Goal: Transaction & Acquisition: Purchase product/service

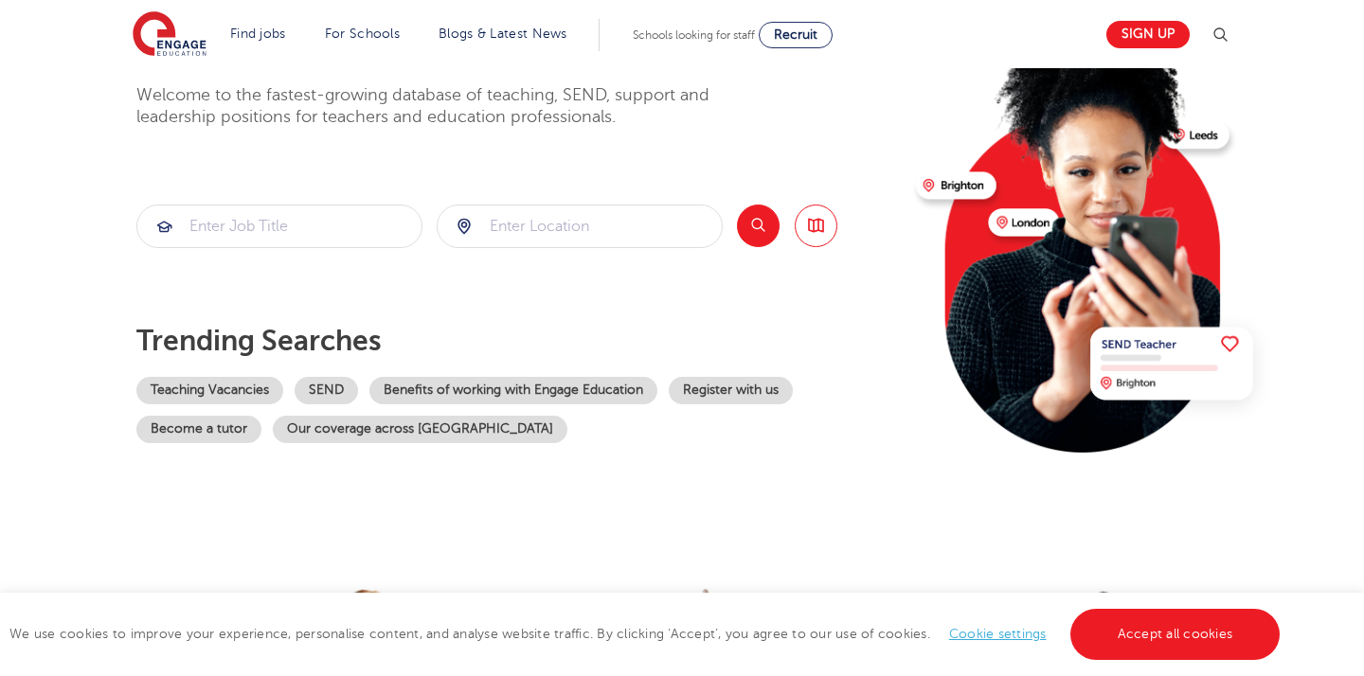
scroll to position [114, 0]
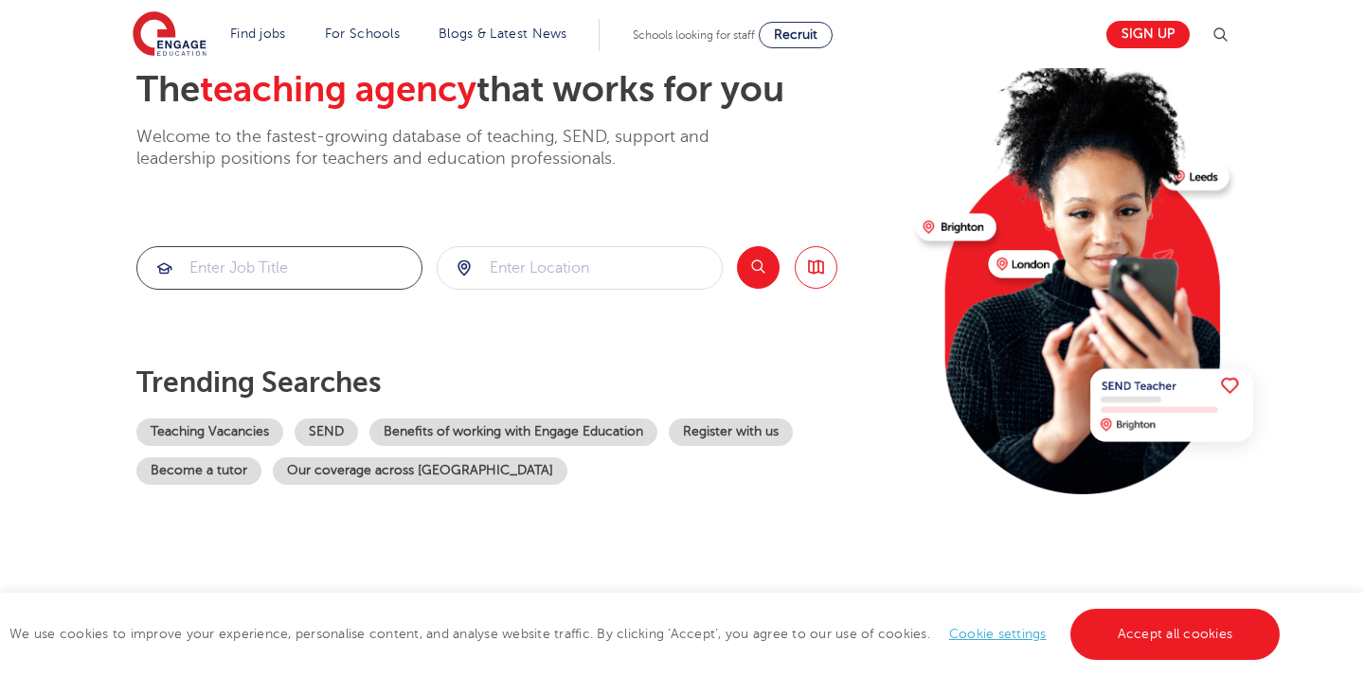
click at [250, 259] on input "search" at bounding box center [279, 268] width 284 height 42
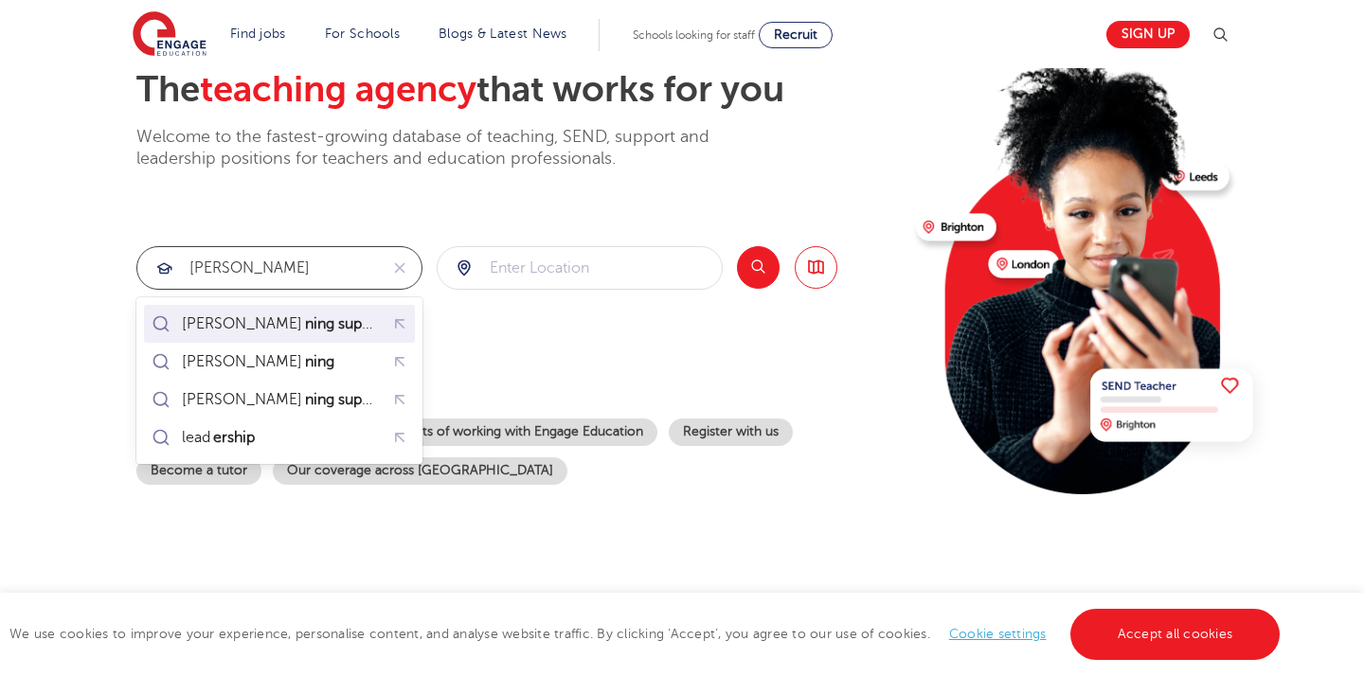
click at [302, 321] on mark "ning support assistant" at bounding box center [378, 324] width 152 height 23
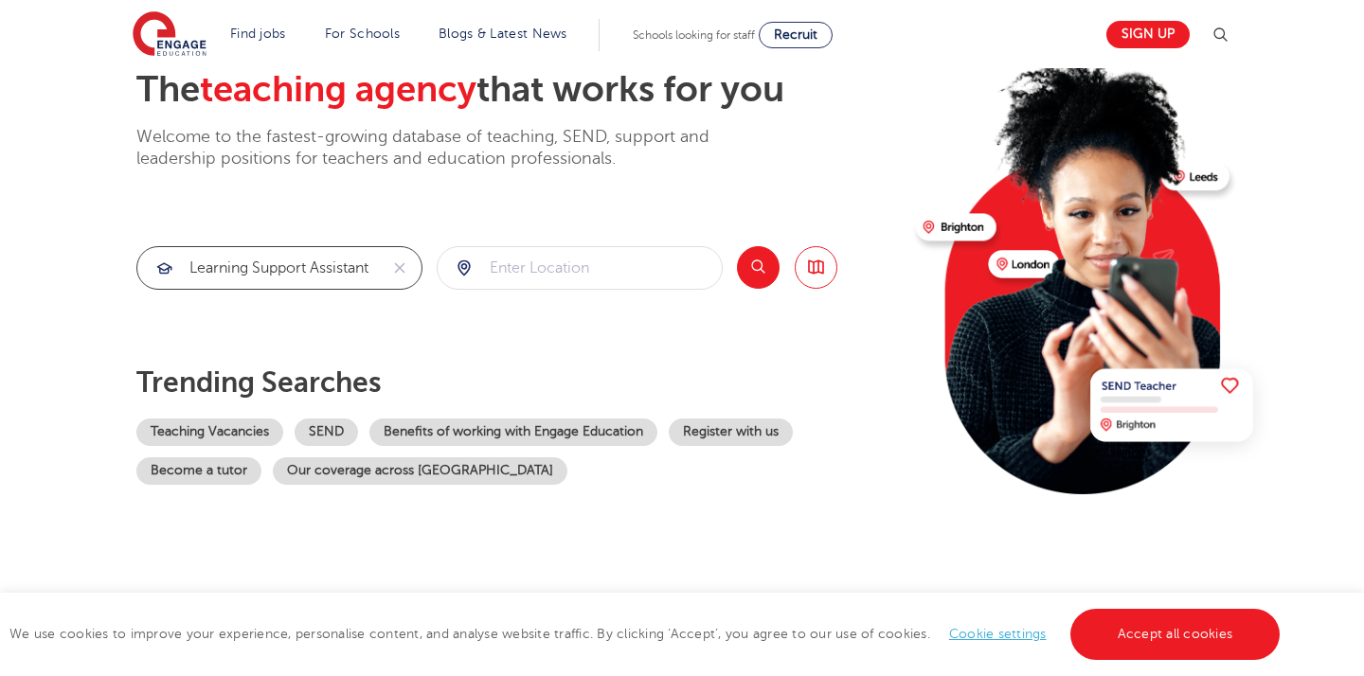
type input "learning support assistant"
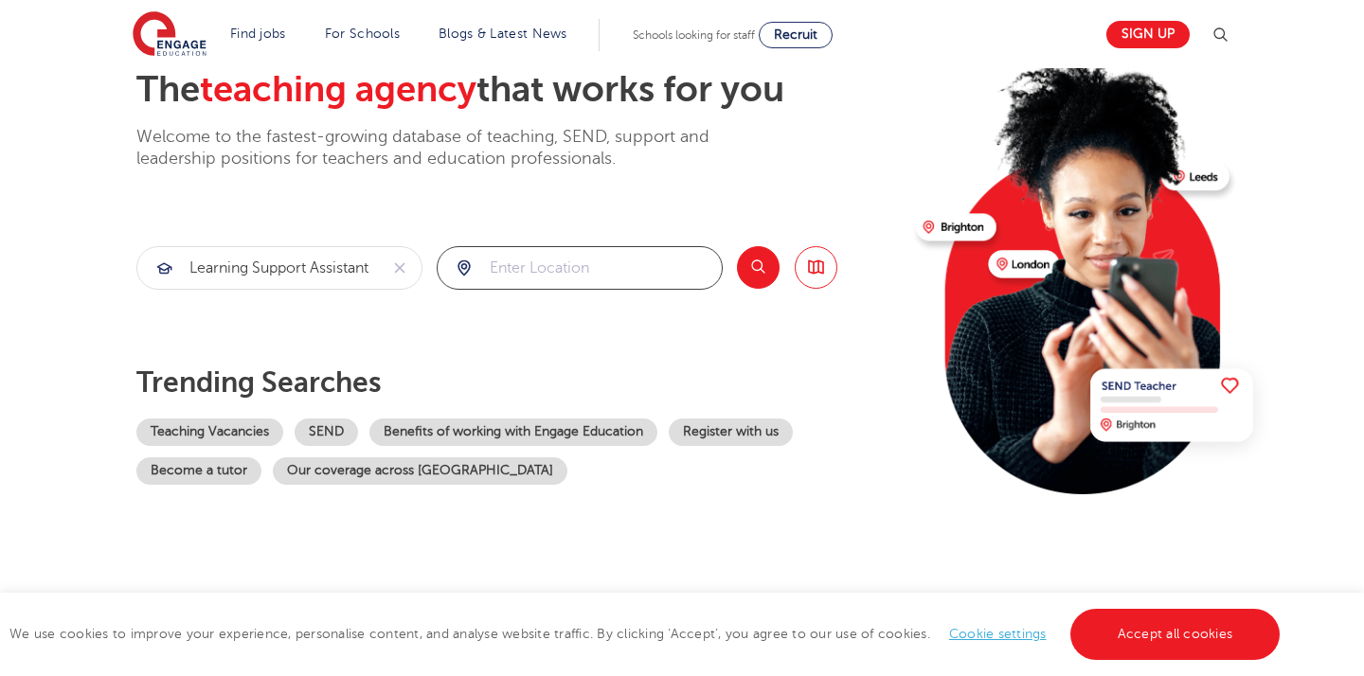
click at [602, 259] on input "search" at bounding box center [580, 268] width 284 height 42
type input "London"
click button "Submit" at bounding box center [0, 0] width 0 height 0
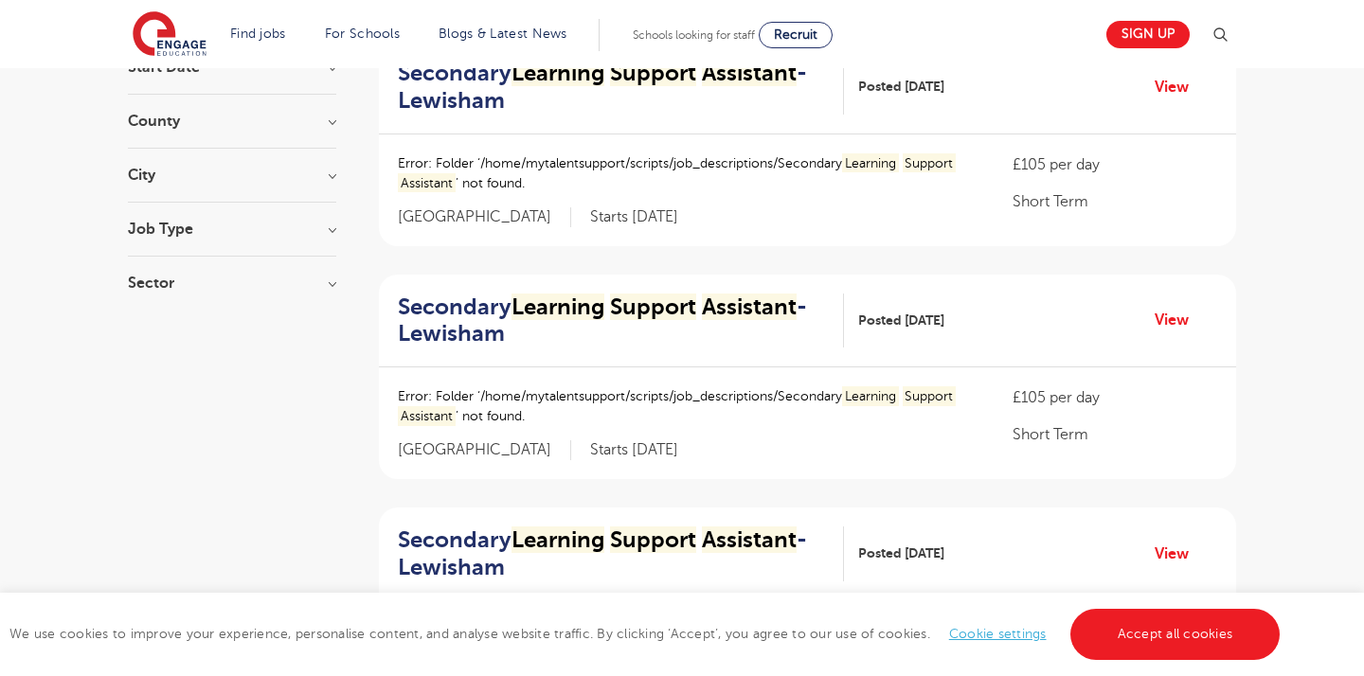
scroll to position [40, 0]
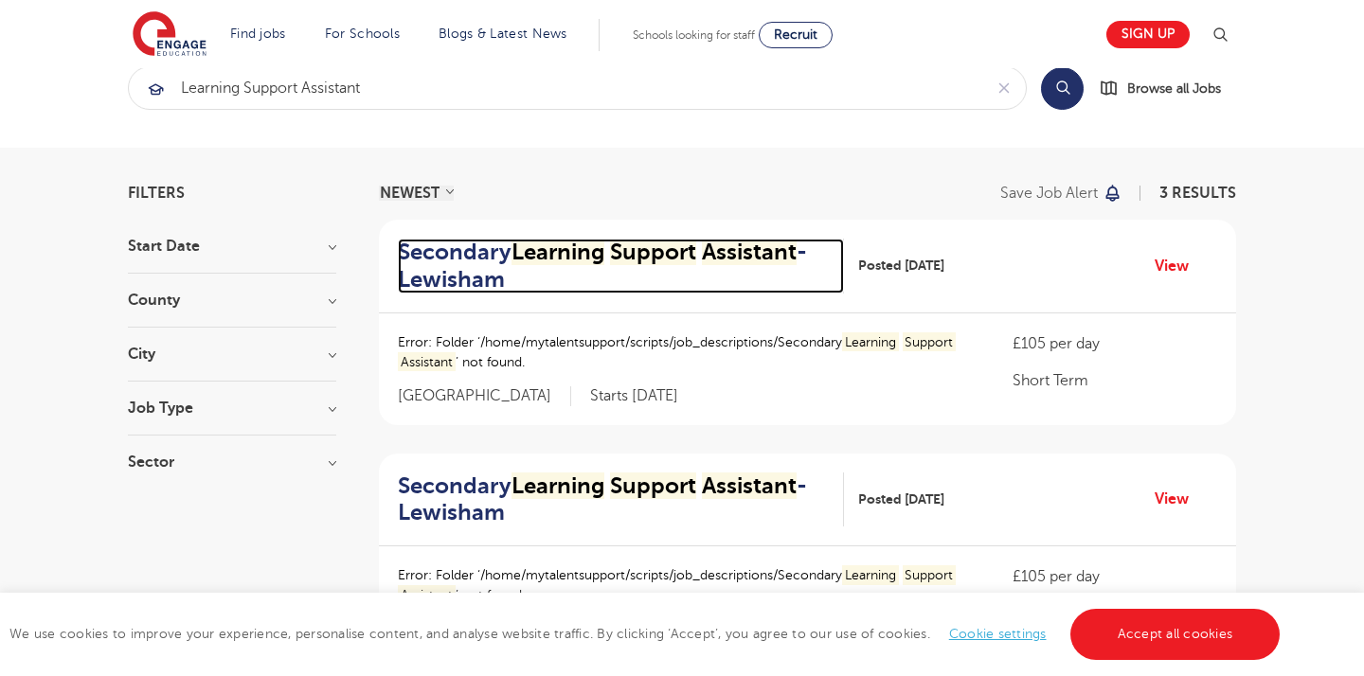
click at [554, 249] on mark "Learning" at bounding box center [557, 252] width 93 height 27
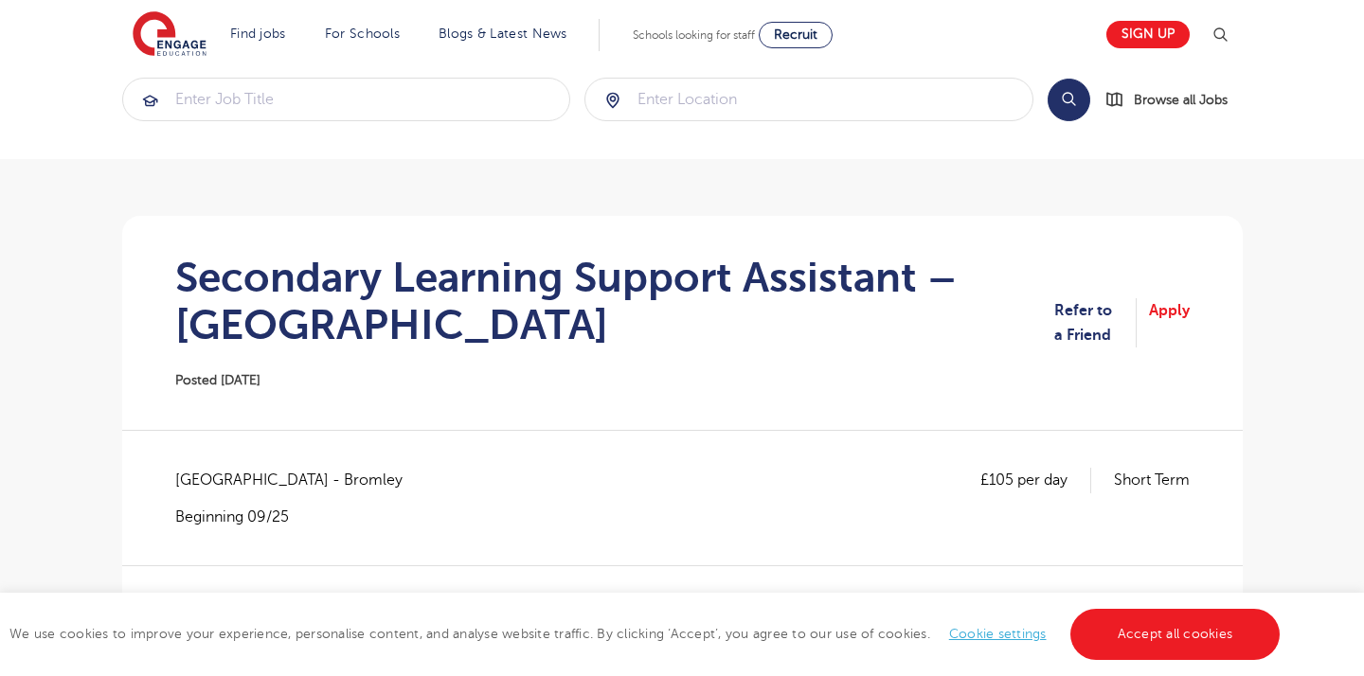
scroll to position [36, 0]
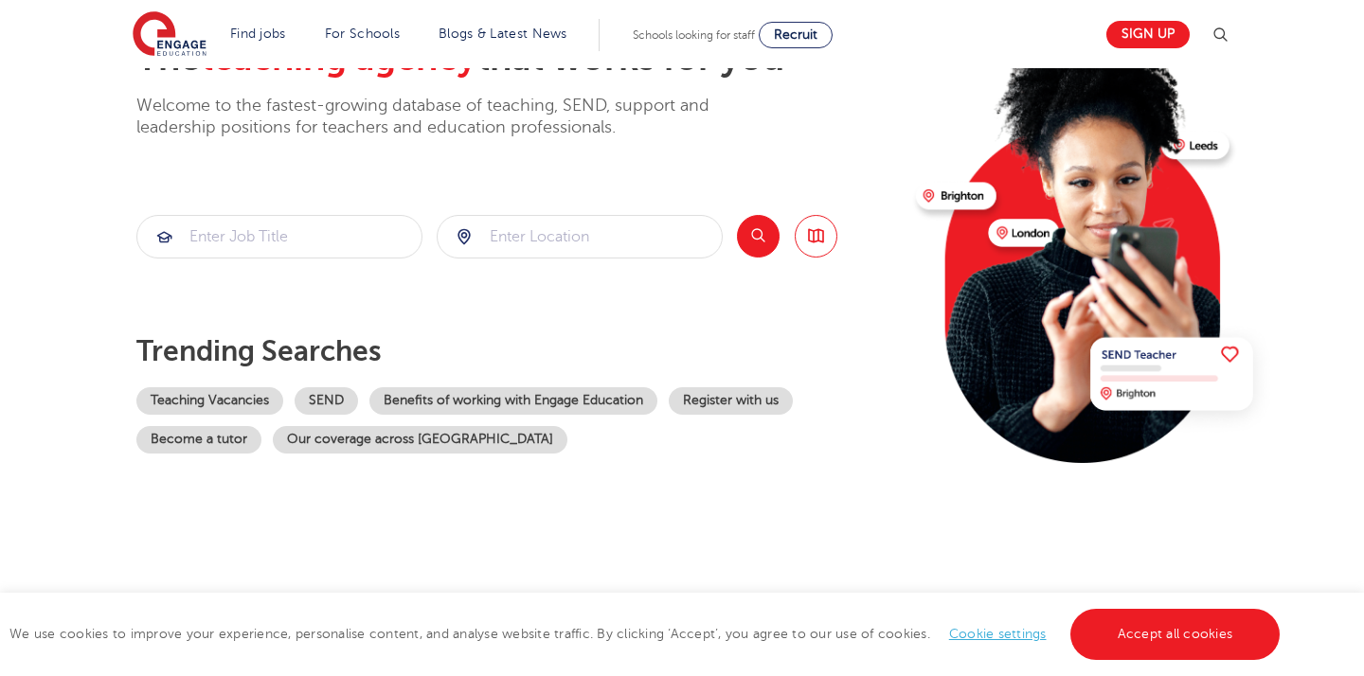
scroll to position [146, 0]
click at [1148, 41] on link "Sign up" at bounding box center [1147, 34] width 83 height 27
